Goal: Navigation & Orientation: Find specific page/section

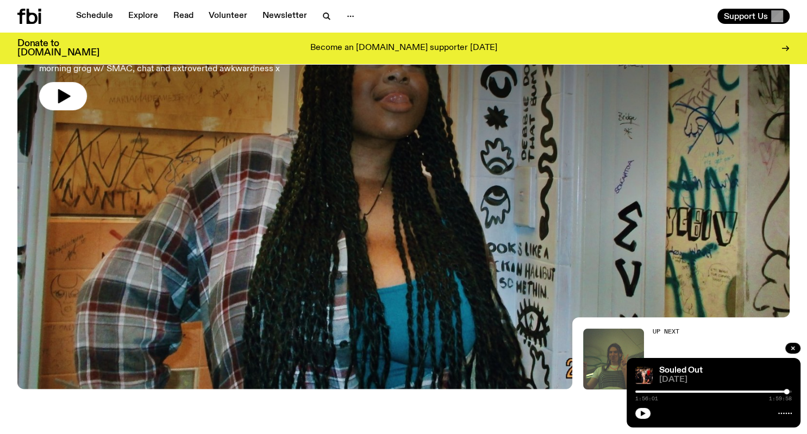
scroll to position [798, 0]
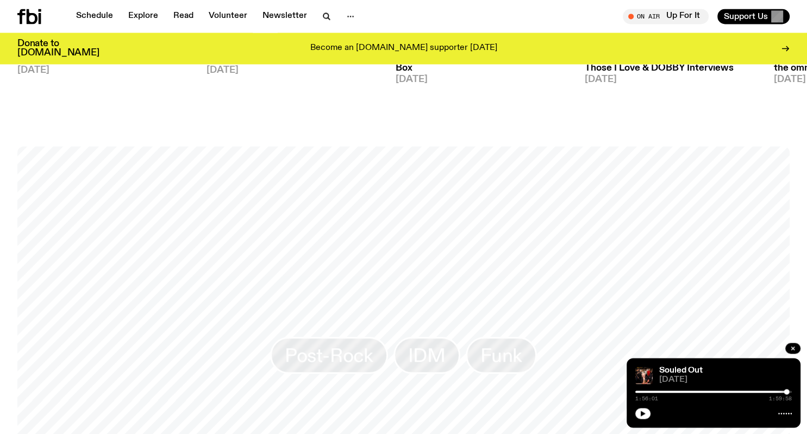
click at [787, 343] on div at bounding box center [792, 349] width 15 height 13
click at [798, 350] on button "button" at bounding box center [792, 348] width 15 height 11
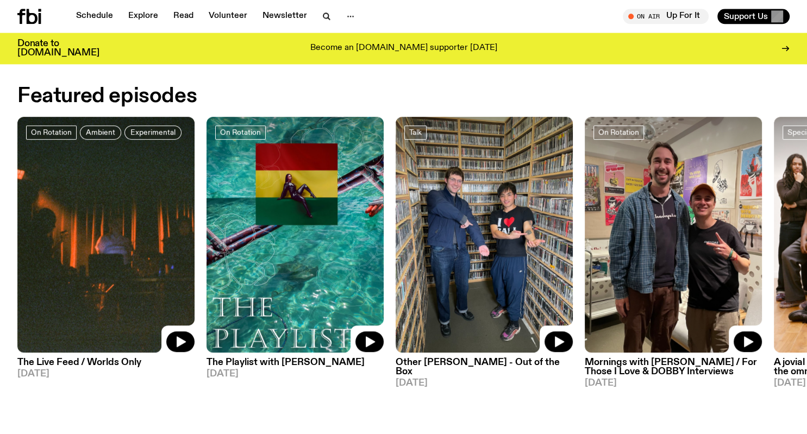
scroll to position [461, 0]
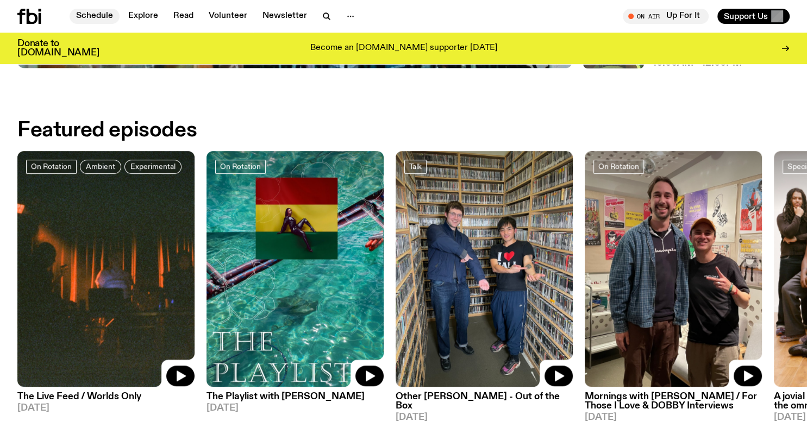
click at [93, 18] on link "Schedule" at bounding box center [95, 16] width 50 height 15
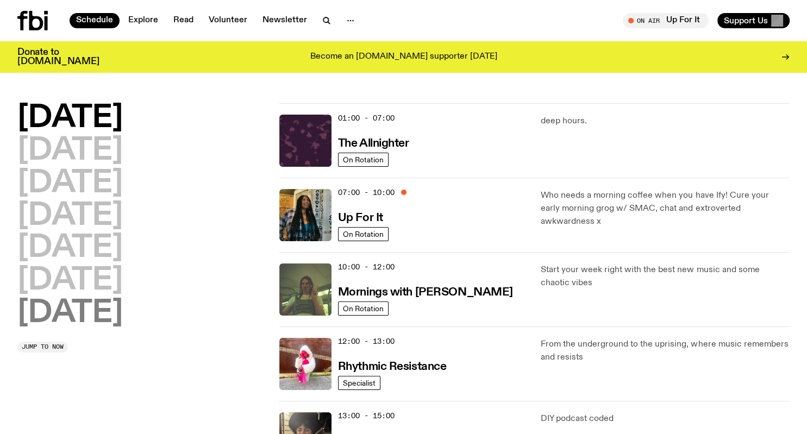
click at [83, 306] on h2 "[DATE]" at bounding box center [69, 313] width 105 height 30
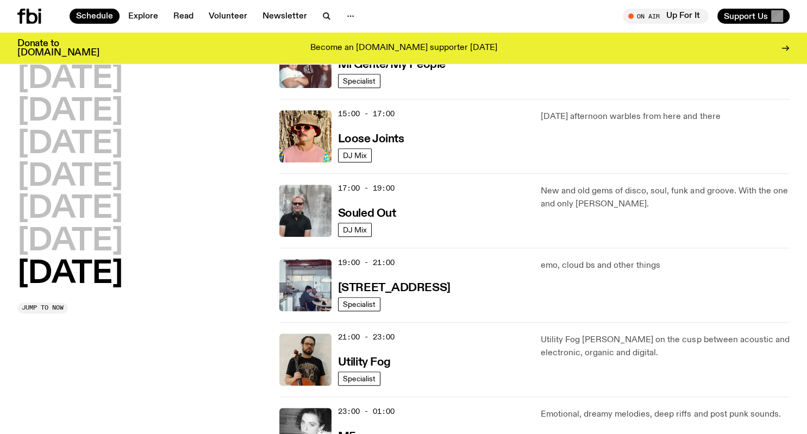
scroll to position [591, 0]
click at [385, 211] on h3 "Souled Out" at bounding box center [367, 213] width 58 height 11
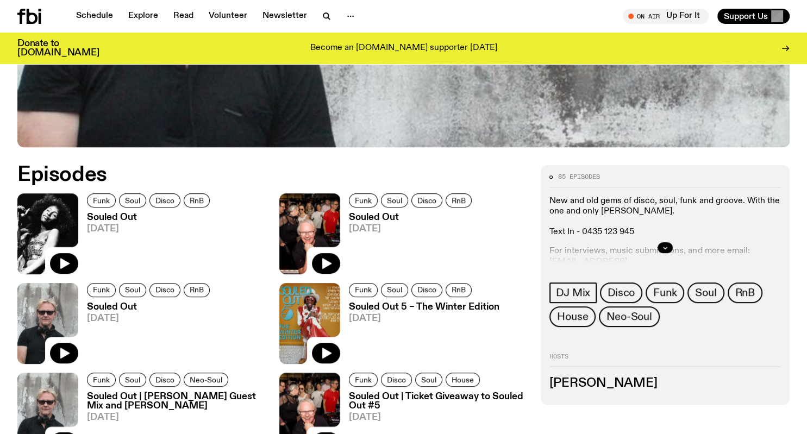
scroll to position [438, 0]
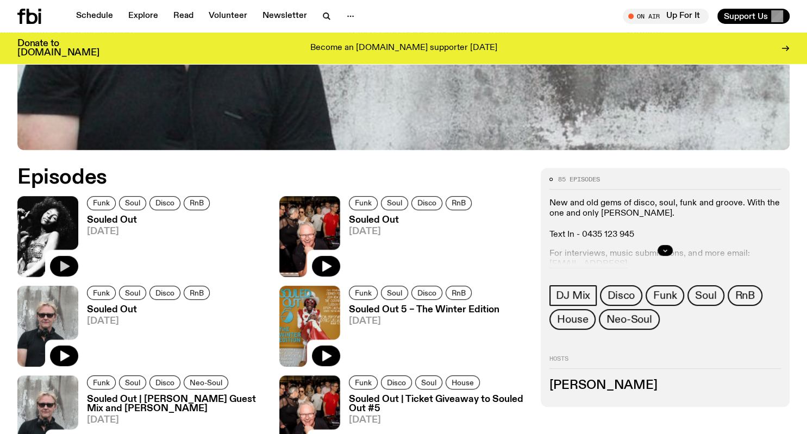
click at [68, 261] on icon "button" at bounding box center [64, 266] width 13 height 13
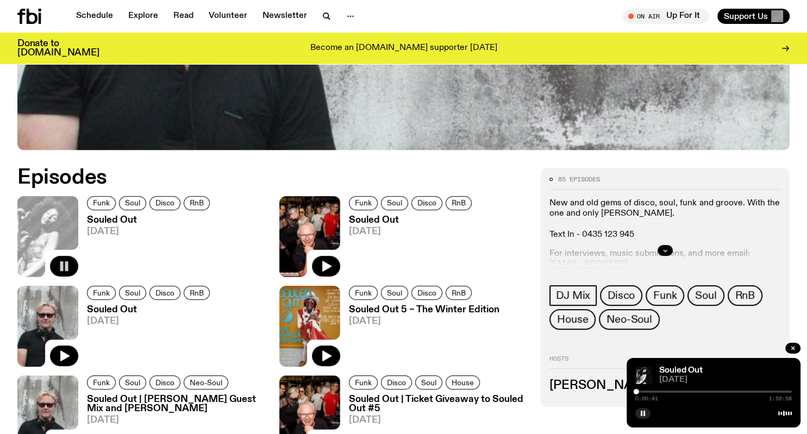
click at [542, 14] on div "On Air Up For It Tune in live Support Us" at bounding box center [599, 16] width 382 height 15
